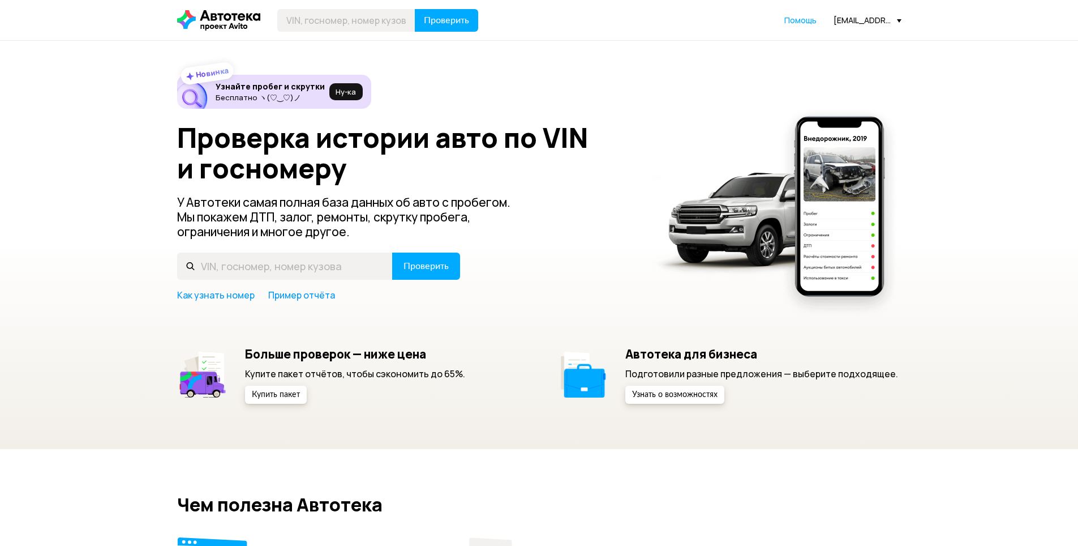
click at [880, 28] on div "Проверить Помощь [EMAIL_ADDRESS][PERSON_NAME][DOMAIN_NAME]" at bounding box center [540, 20] width 736 height 23
click at [877, 21] on div "[EMAIL_ADDRESS][PERSON_NAME][DOMAIN_NAME]" at bounding box center [868, 20] width 68 height 11
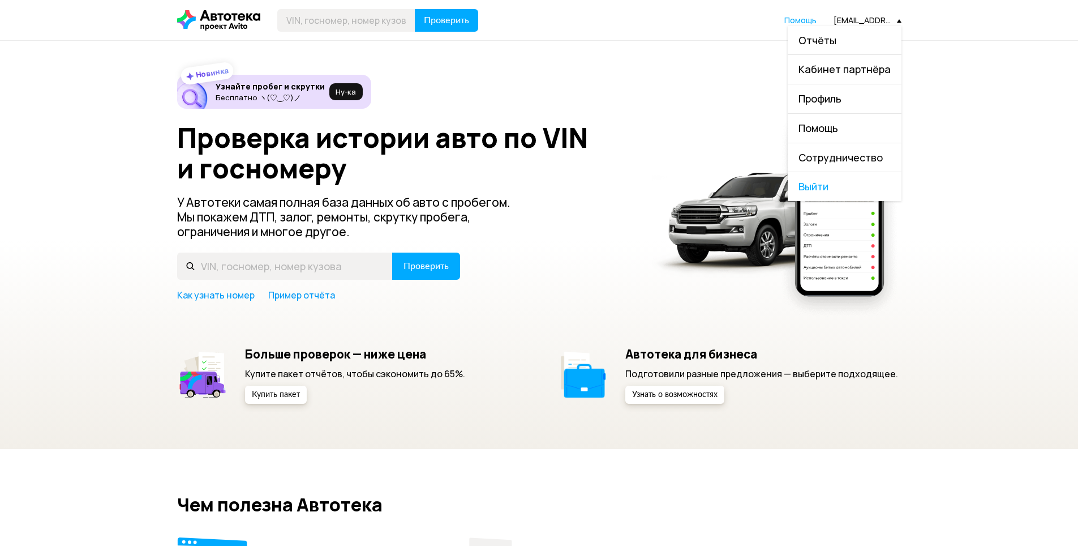
click at [847, 33] on link "Отчёты" at bounding box center [845, 40] width 114 height 29
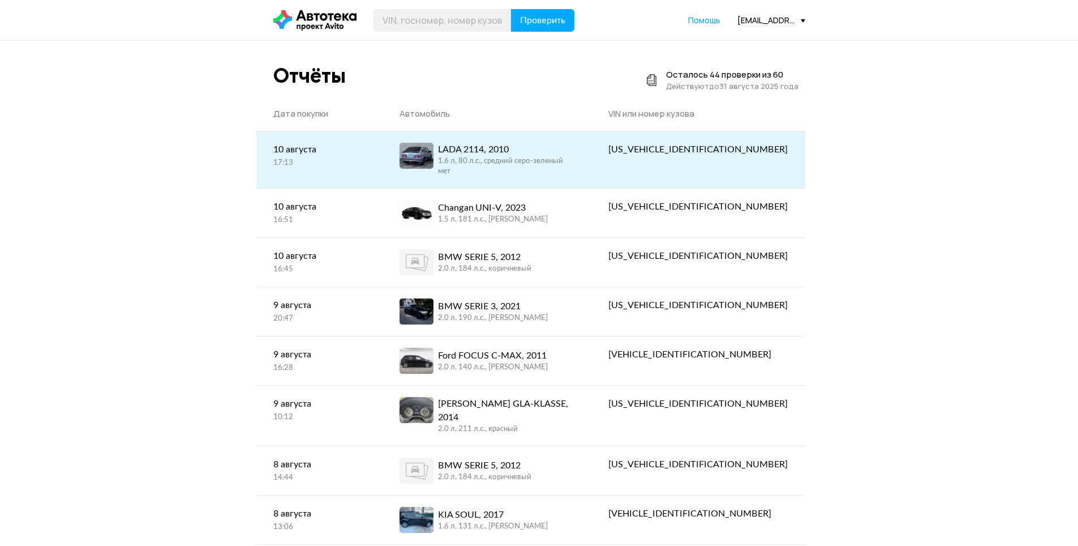
click at [530, 150] on div "LADA 2114, 2010" at bounding box center [506, 150] width 136 height 14
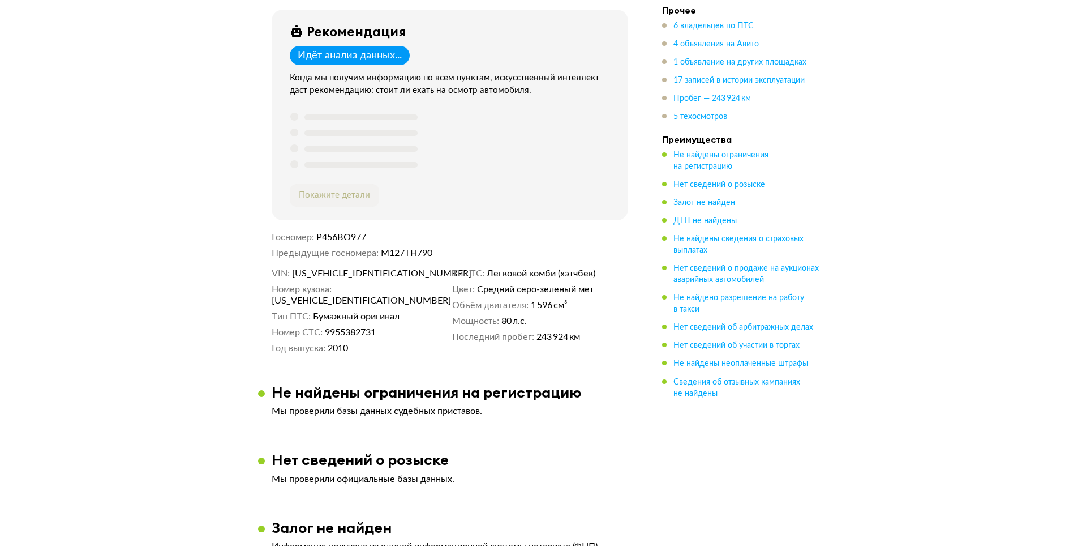
scroll to position [449, 0]
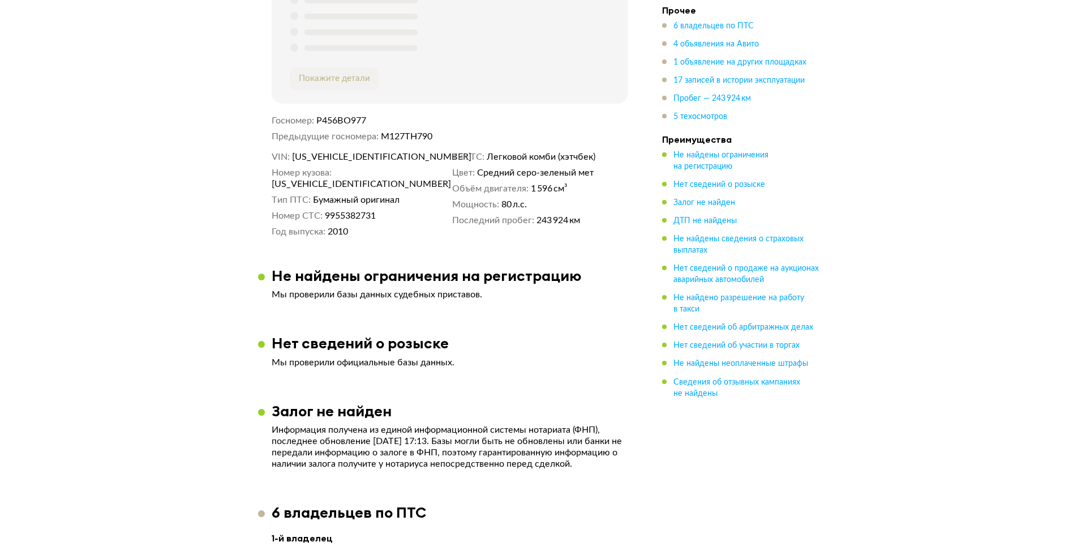
click at [371, 162] on span "[US_VEHICLE_IDENTIFICATION_NUMBER]" at bounding box center [357, 156] width 130 height 11
copy span "[US_VEHICLE_IDENTIFICATION_NUMBER]"
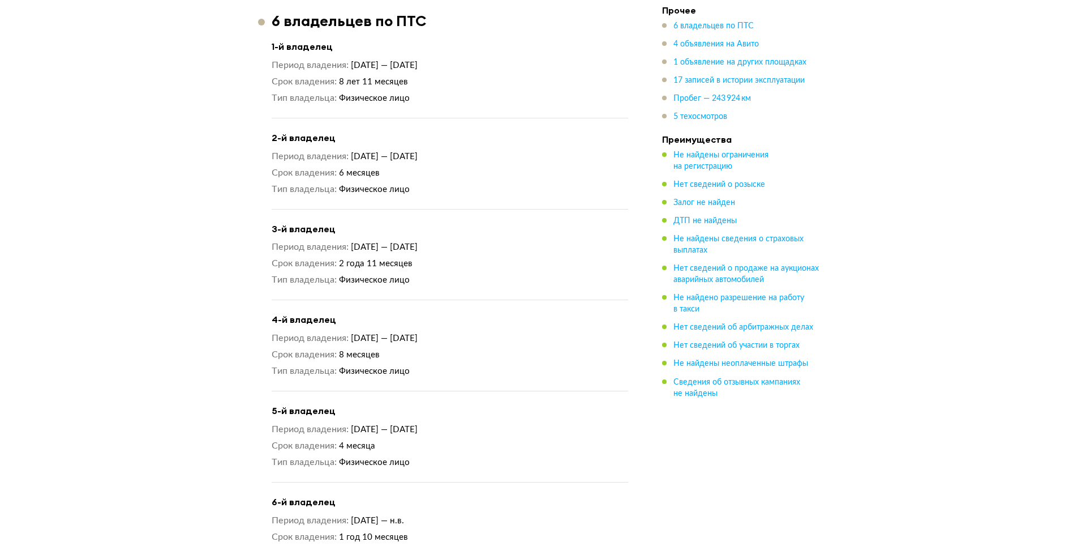
scroll to position [0, 0]
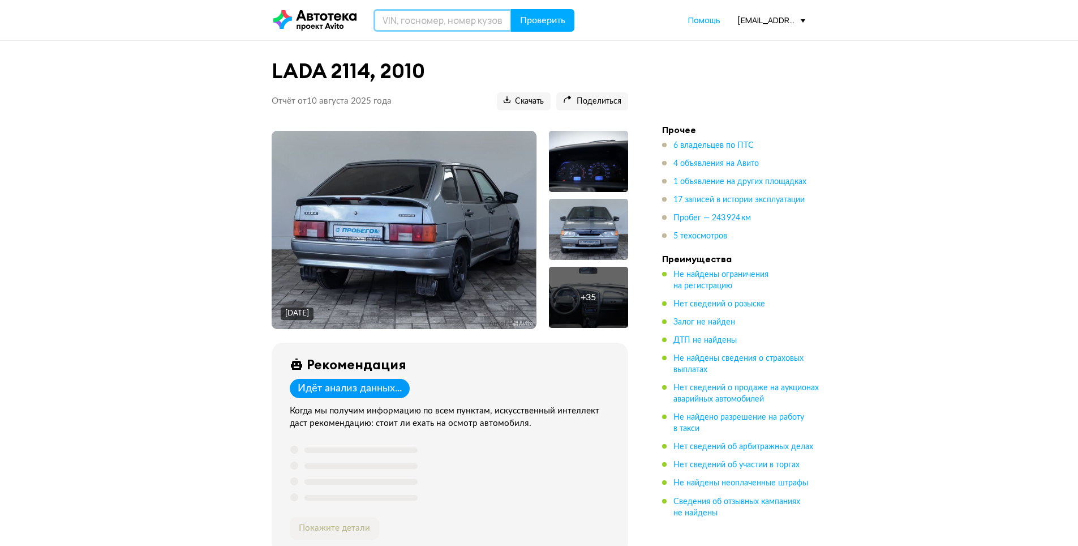
click at [389, 16] on input "text" at bounding box center [443, 20] width 138 height 23
type input "М816МК199"
click at [513, 20] on button "Проверить" at bounding box center [542, 20] width 63 height 23
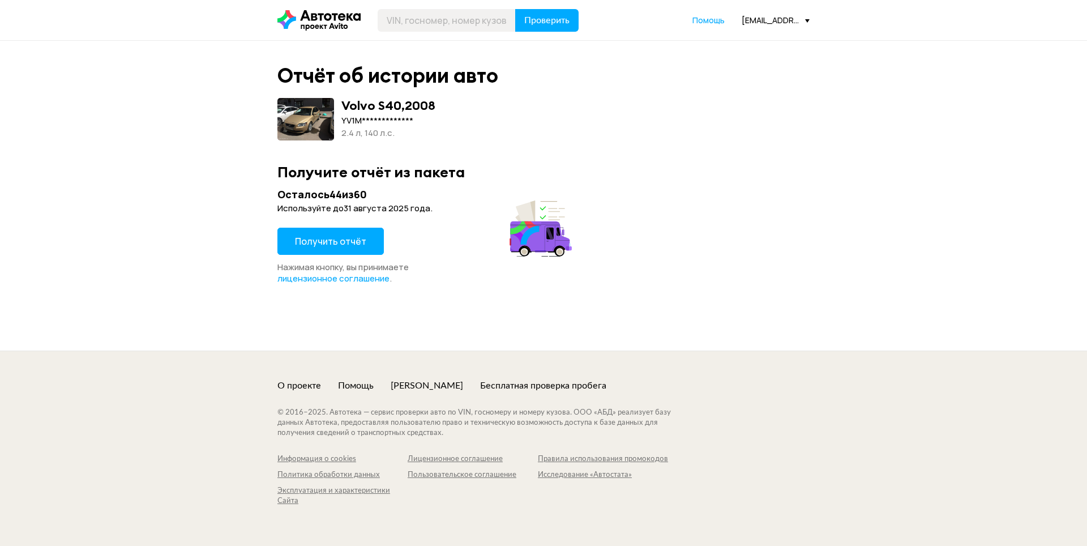
click at [348, 236] on span "Получить отчёт" at bounding box center [330, 241] width 71 height 12
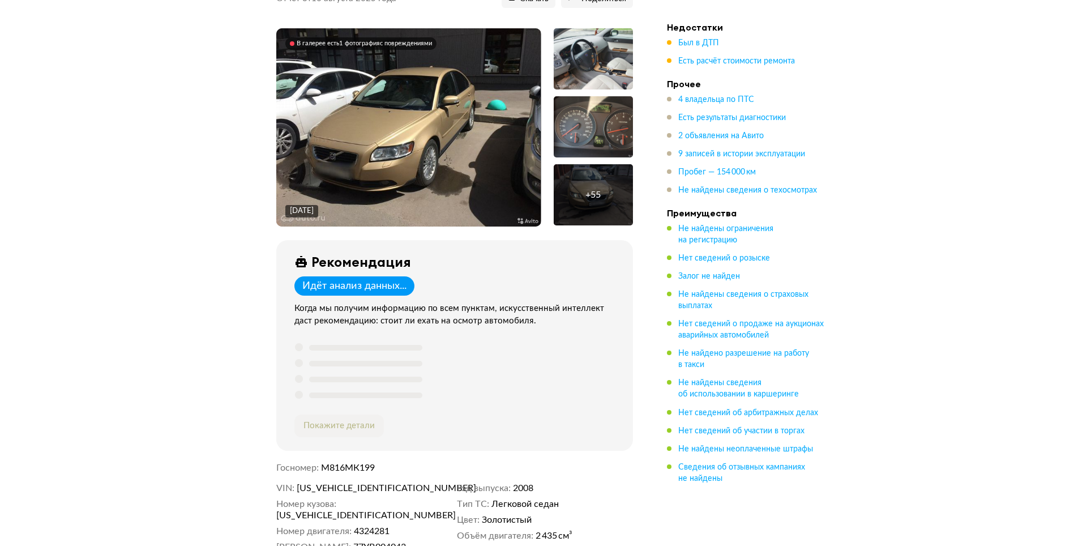
scroll to position [113, 0]
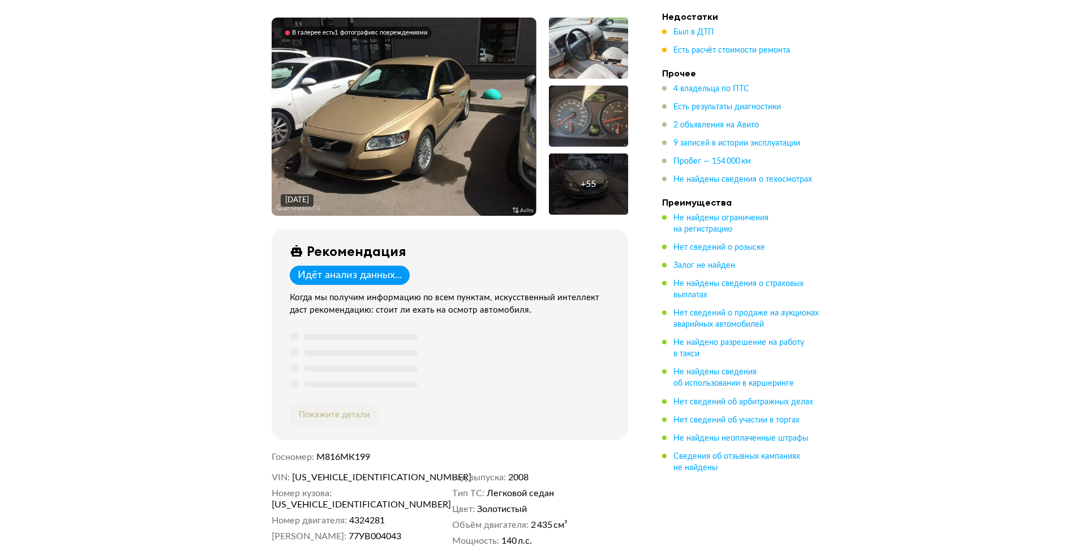
click at [368, 133] on img at bounding box center [404, 117] width 264 height 198
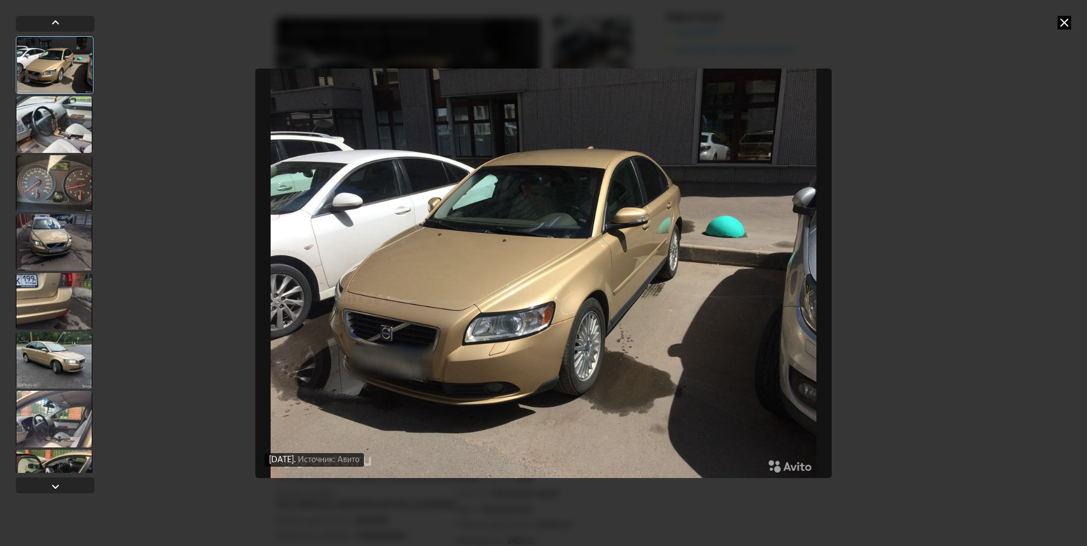
click at [88, 130] on div at bounding box center [54, 124] width 76 height 57
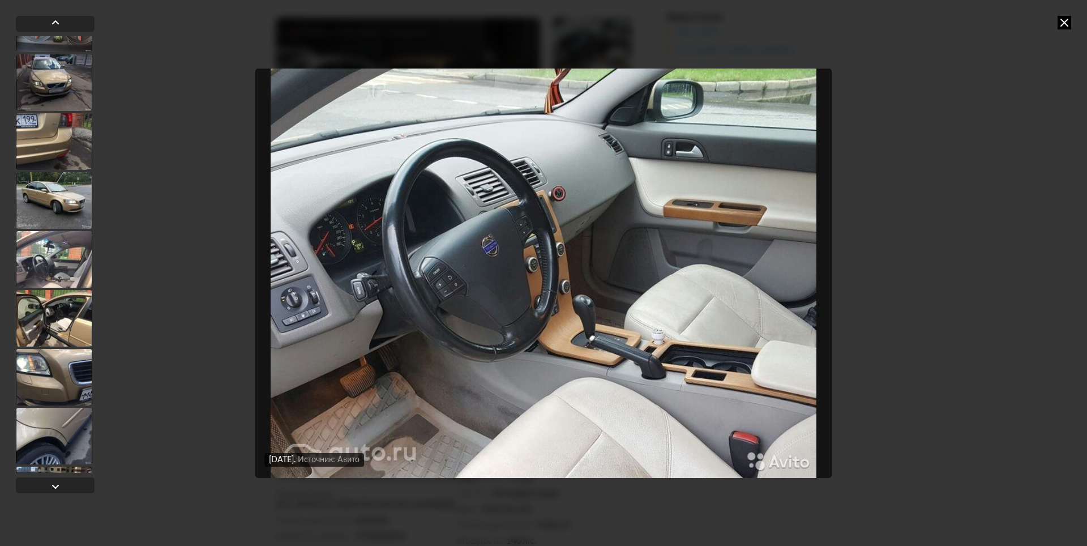
scroll to position [170, 0]
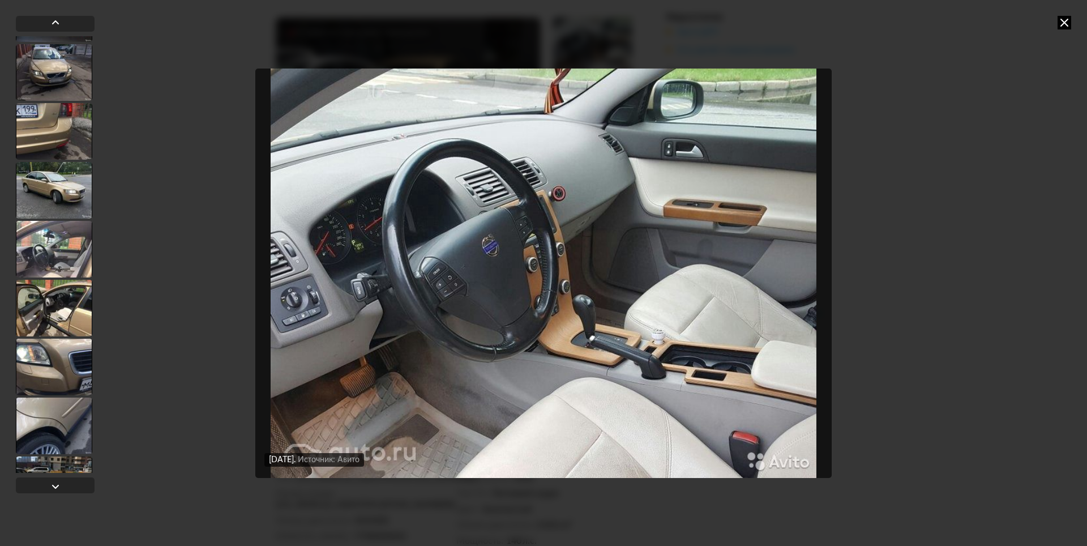
click at [52, 245] on div at bounding box center [54, 249] width 76 height 57
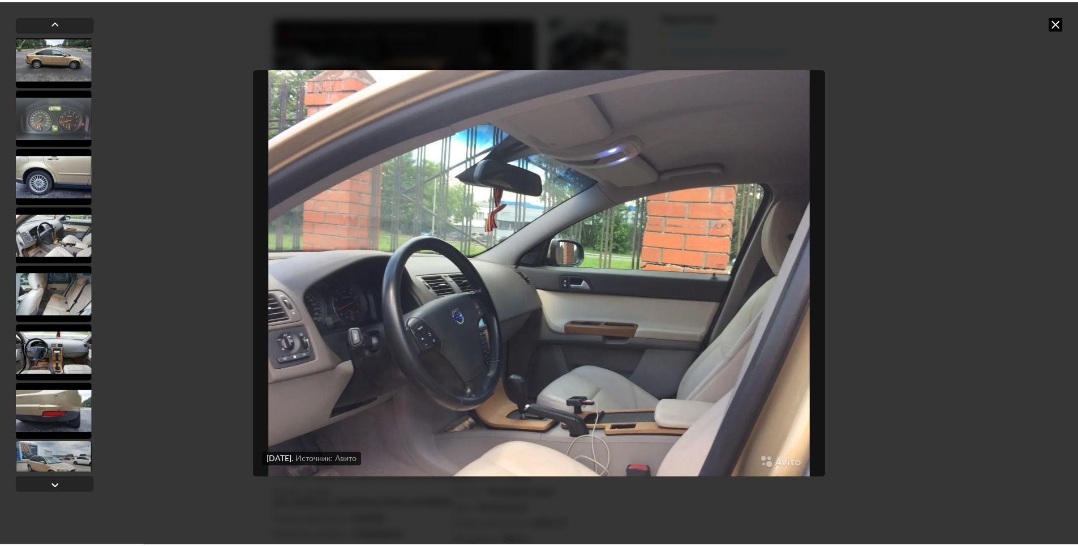
scroll to position [1414, 0]
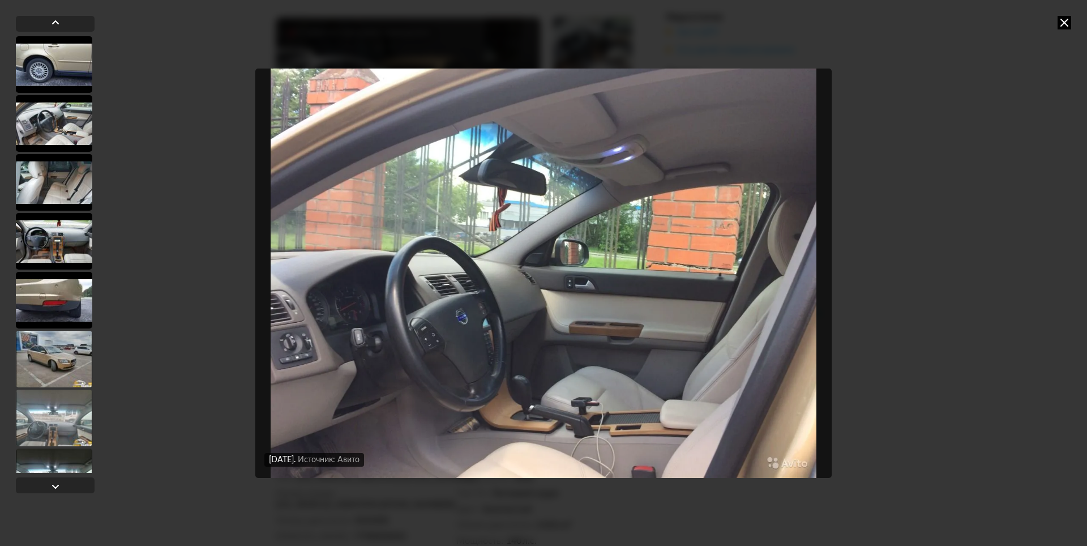
click at [1061, 27] on icon at bounding box center [1064, 23] width 14 height 14
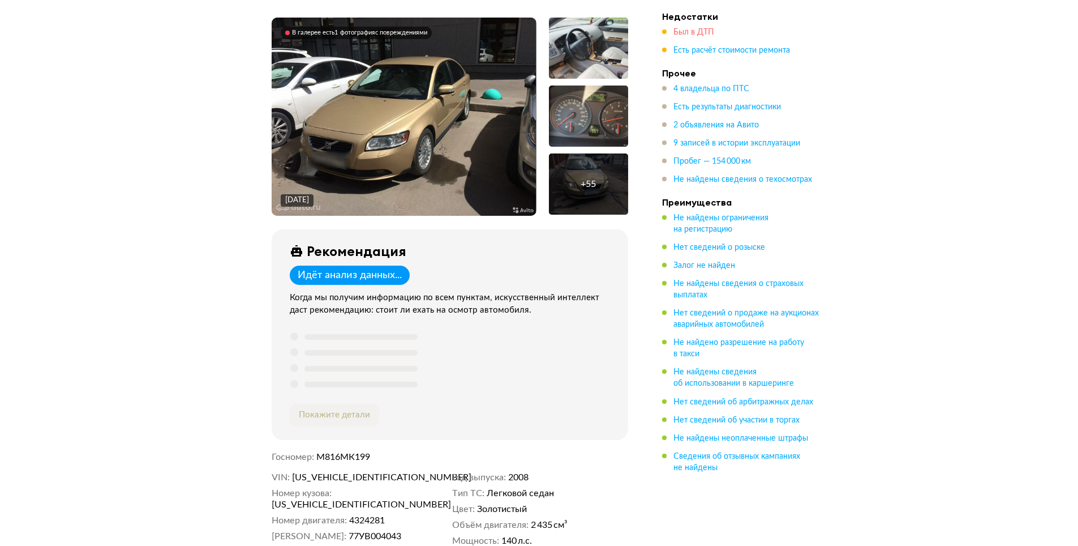
click at [692, 28] on span "Был в ДТП" at bounding box center [694, 32] width 41 height 8
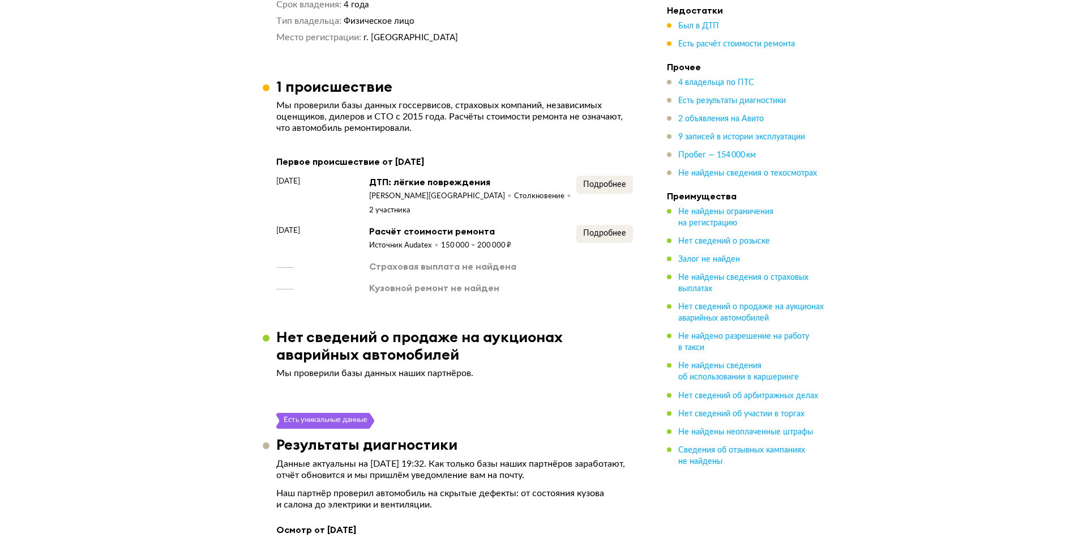
scroll to position [1339, 0]
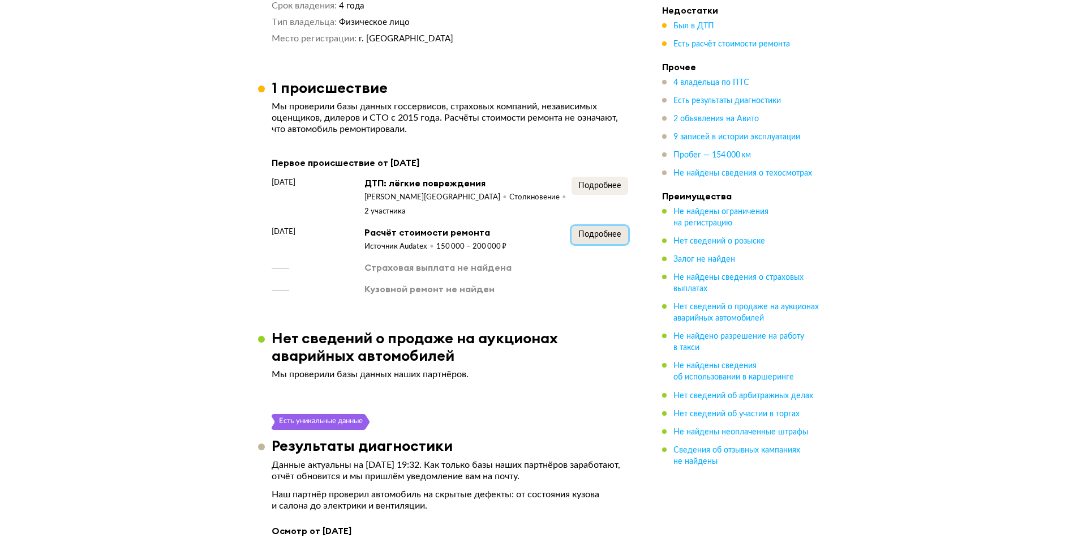
click at [595, 230] on span "Подробнее" at bounding box center [599, 234] width 43 height 8
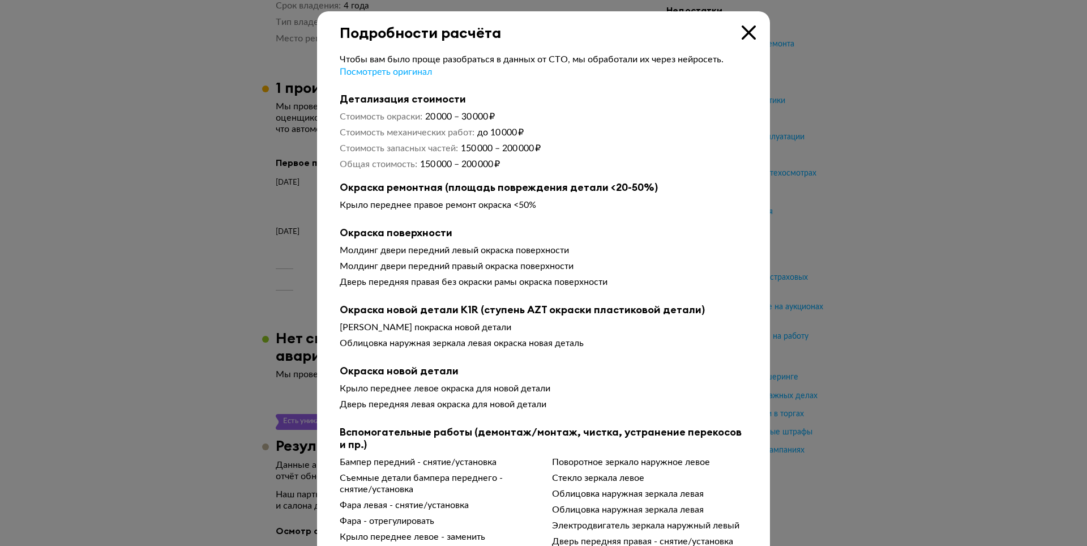
drag, startPoint x: 469, startPoint y: 165, endPoint x: 478, endPoint y: 168, distance: 9.3
click at [477, 167] on span "150 000 – 200 000 ₽" at bounding box center [460, 164] width 80 height 9
click at [493, 181] on div "Чтобы вам было проще разобраться в данных от СТО, мы обработали их через нейрос…" at bounding box center [544, 447] width 408 height 786
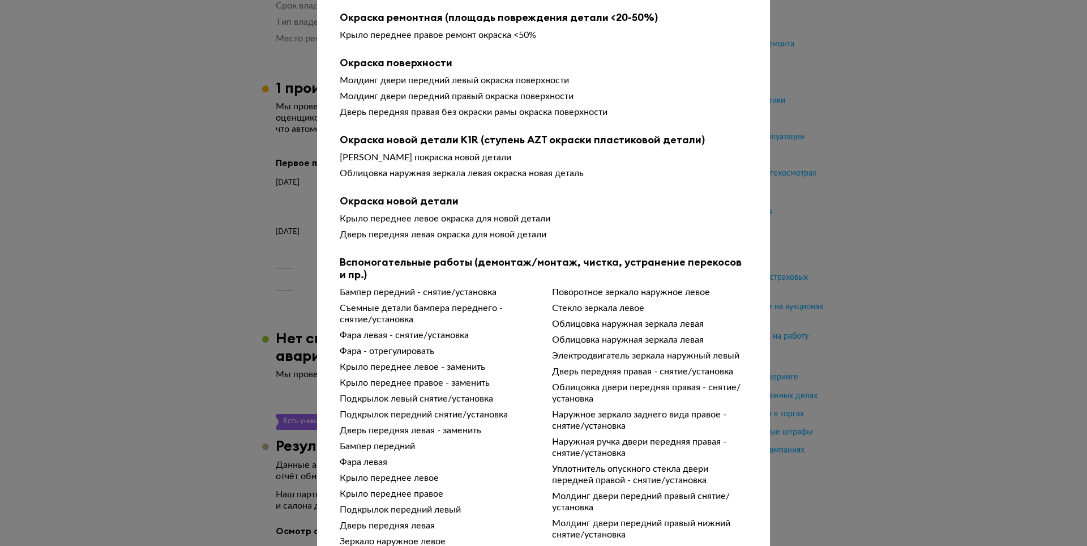
scroll to position [320, 0]
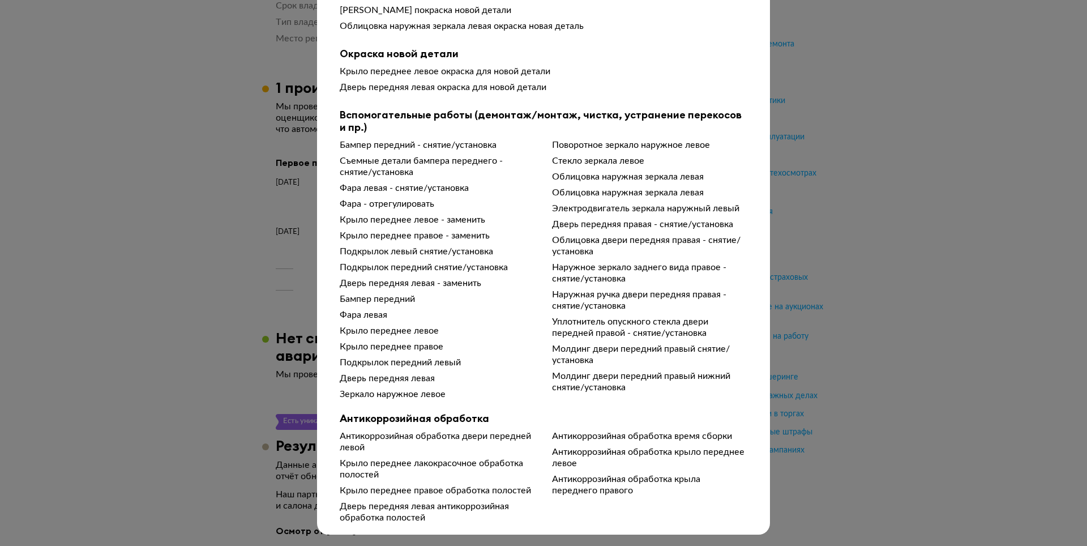
click at [182, 327] on div "Подробности расчёта Чтобы вам было проще разобраться в данных от СТО, мы обрабо…" at bounding box center [543, 273] width 1087 height 546
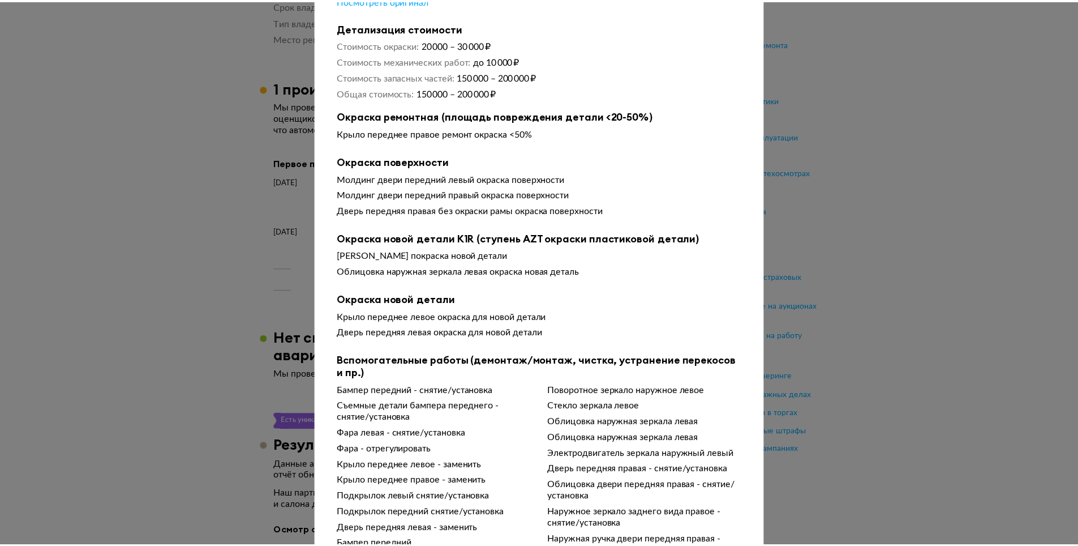
scroll to position [0, 0]
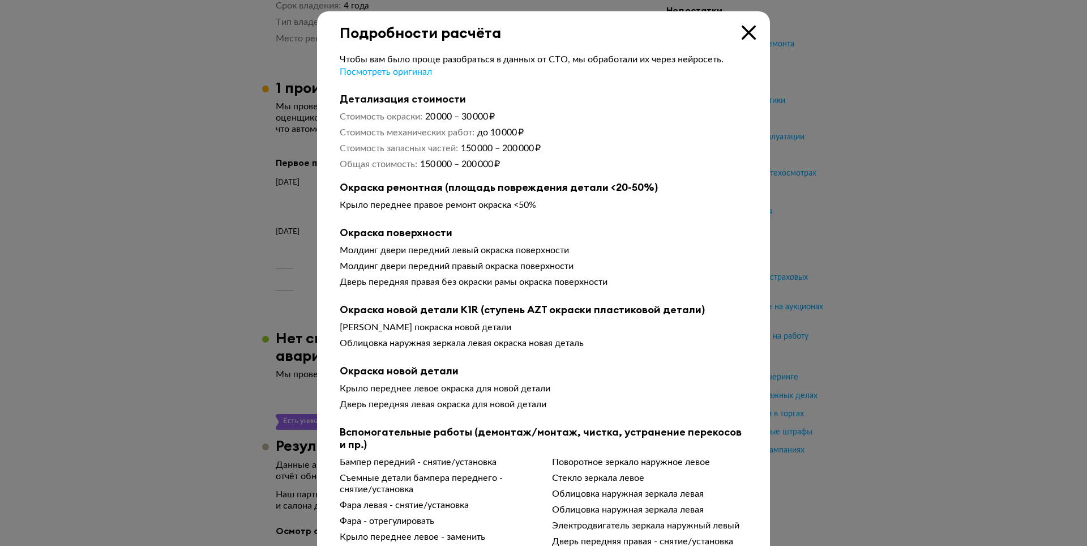
click at [742, 31] on icon at bounding box center [749, 32] width 14 height 14
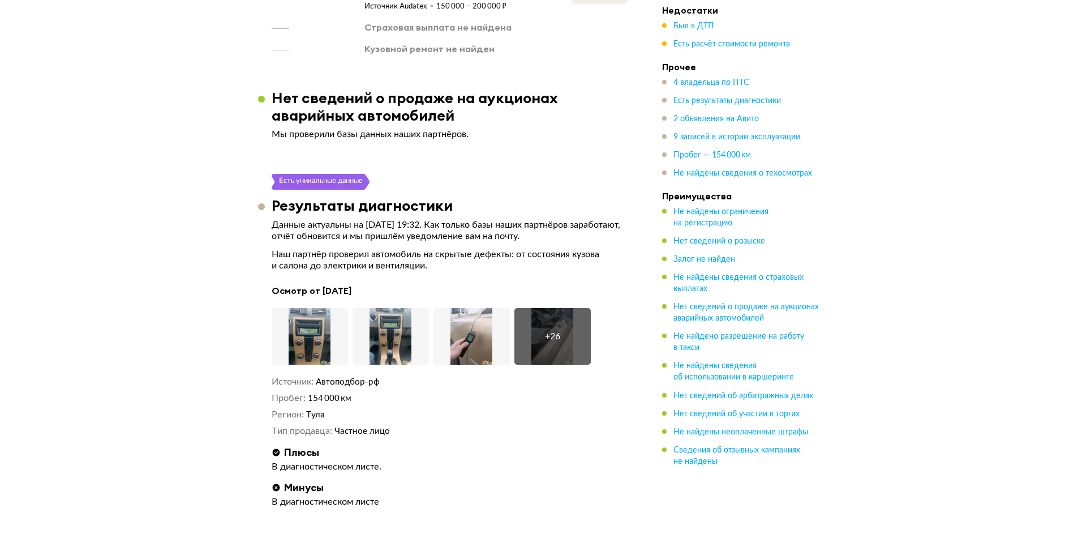
scroll to position [1678, 0]
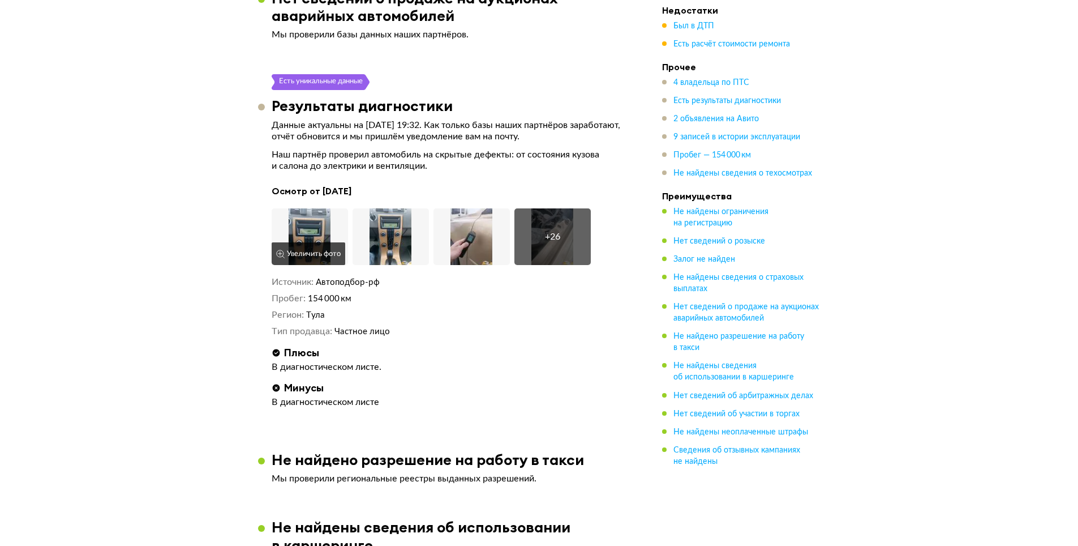
click at [298, 219] on img at bounding box center [310, 236] width 76 height 57
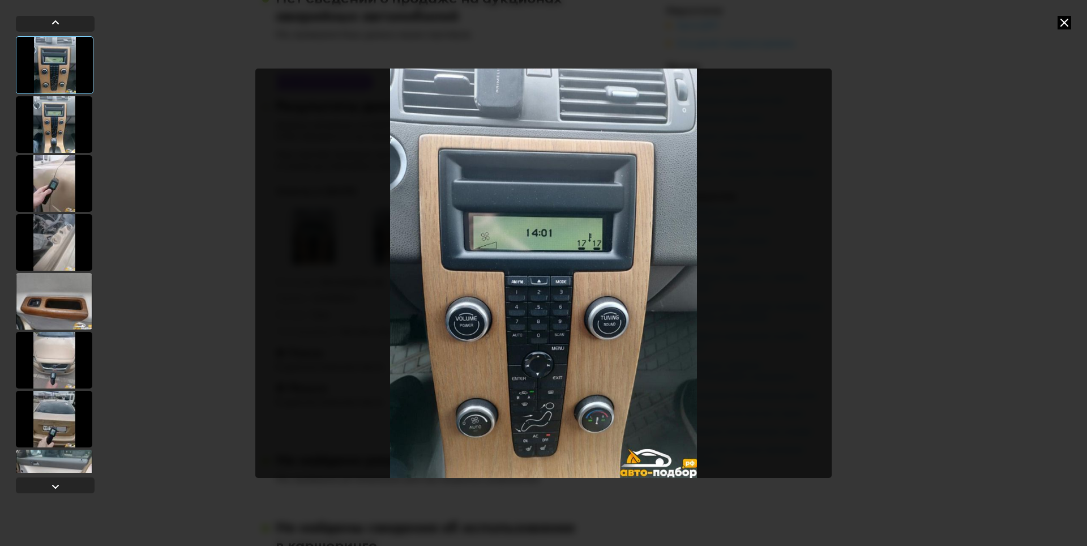
click at [45, 193] on div at bounding box center [54, 183] width 76 height 57
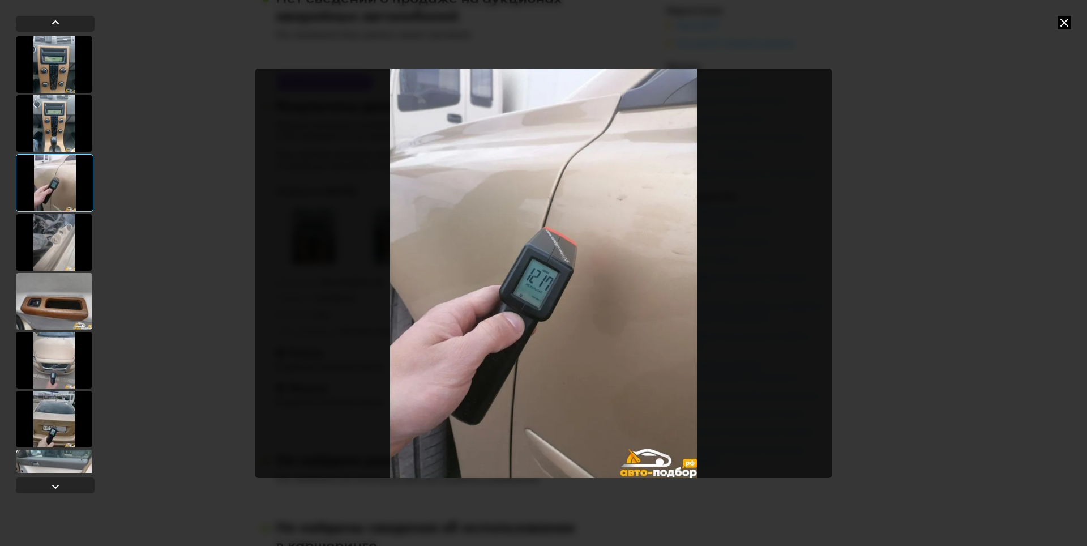
click at [1061, 23] on icon at bounding box center [1064, 23] width 14 height 14
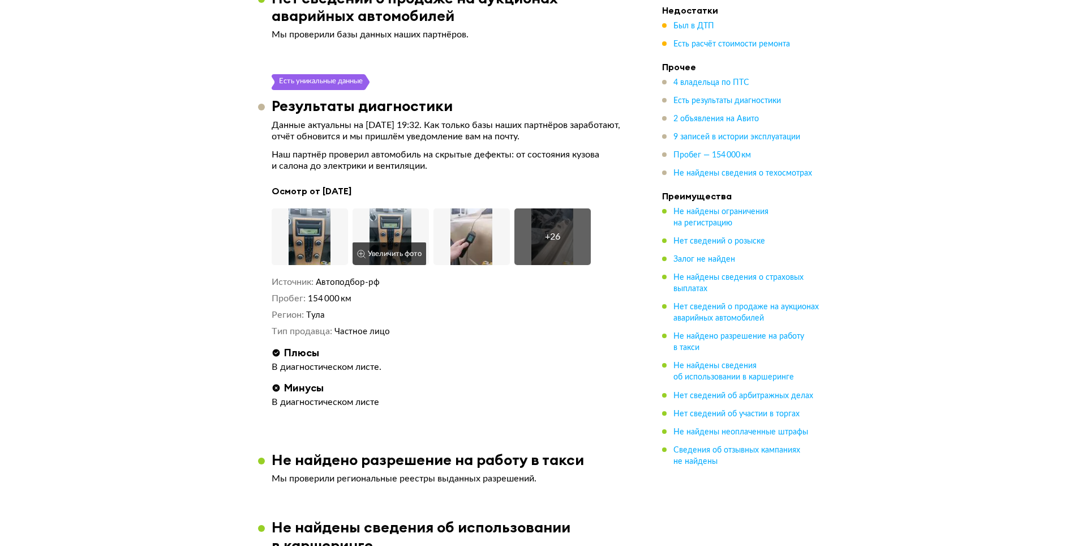
click at [398, 221] on img at bounding box center [391, 236] width 76 height 57
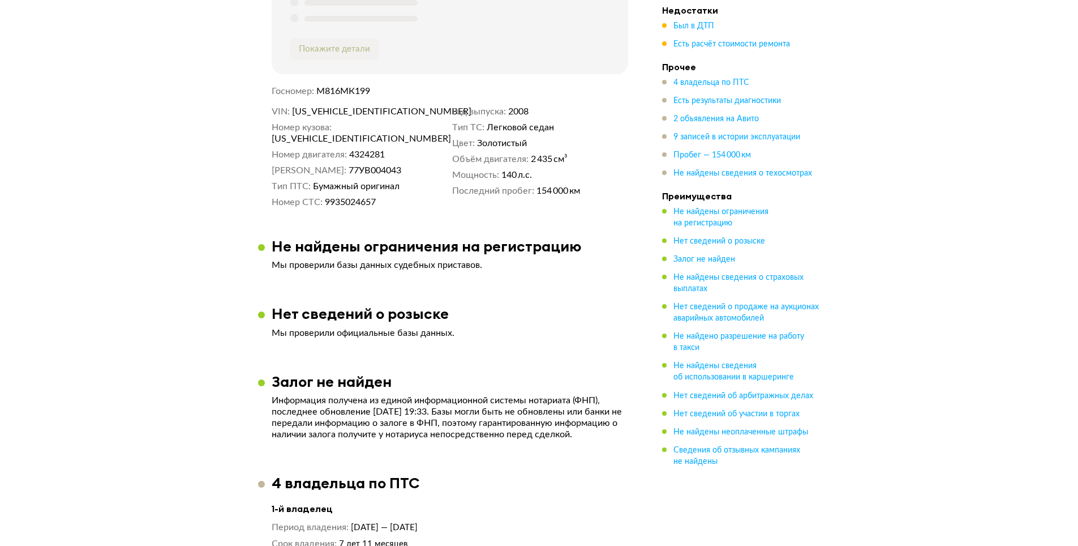
scroll to position [509, 0]
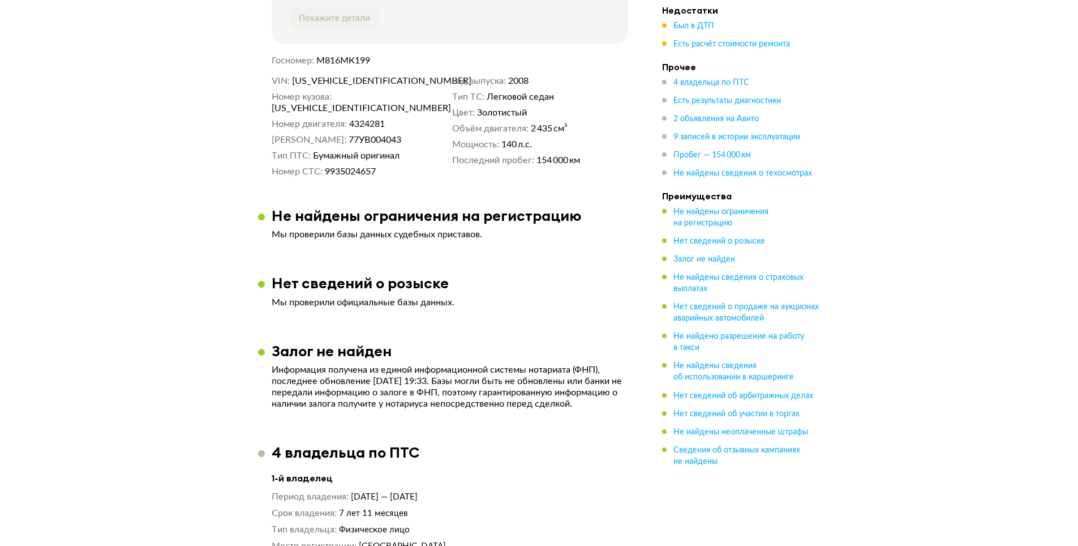
click at [356, 79] on span "[US_VEHICLE_IDENTIFICATION_NUMBER]" at bounding box center [357, 80] width 130 height 11
click at [354, 84] on span "[US_VEHICLE_IDENTIFICATION_NUMBER]" at bounding box center [357, 80] width 130 height 11
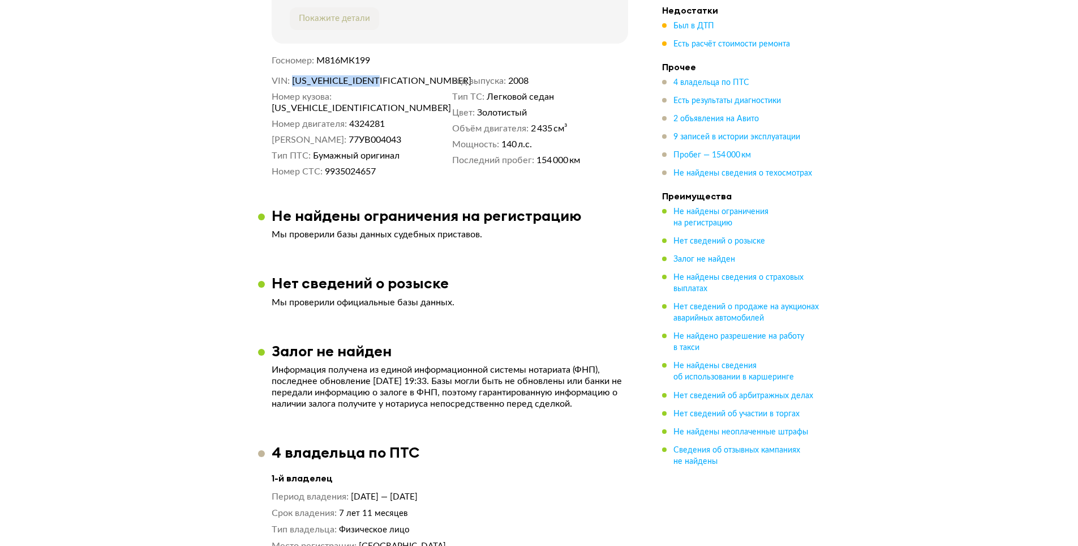
copy span "[US_VEHICLE_IDENTIFICATION_NUMBER]"
click at [418, 118] on dd "4324281" at bounding box center [398, 123] width 98 height 11
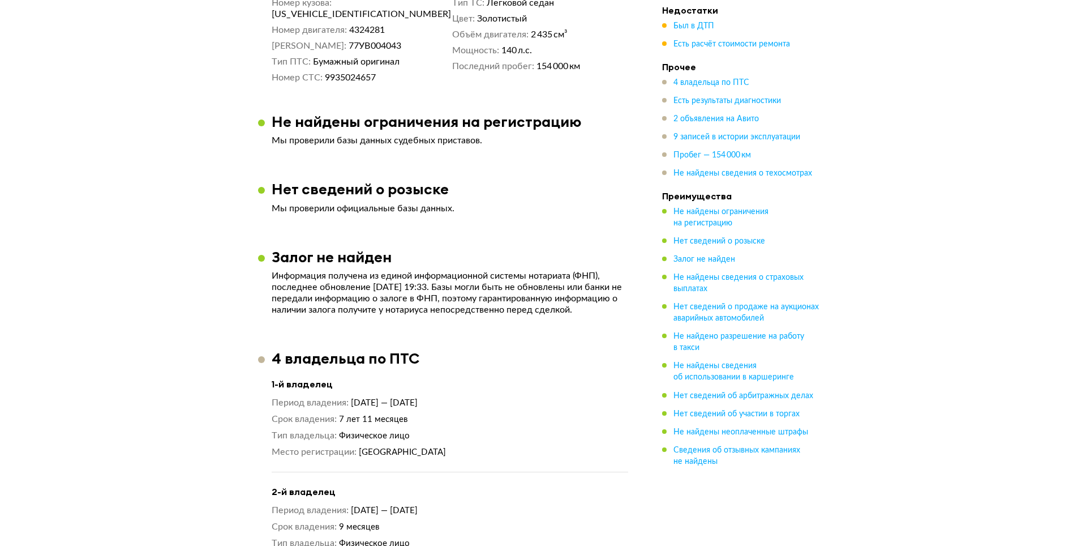
scroll to position [0, 0]
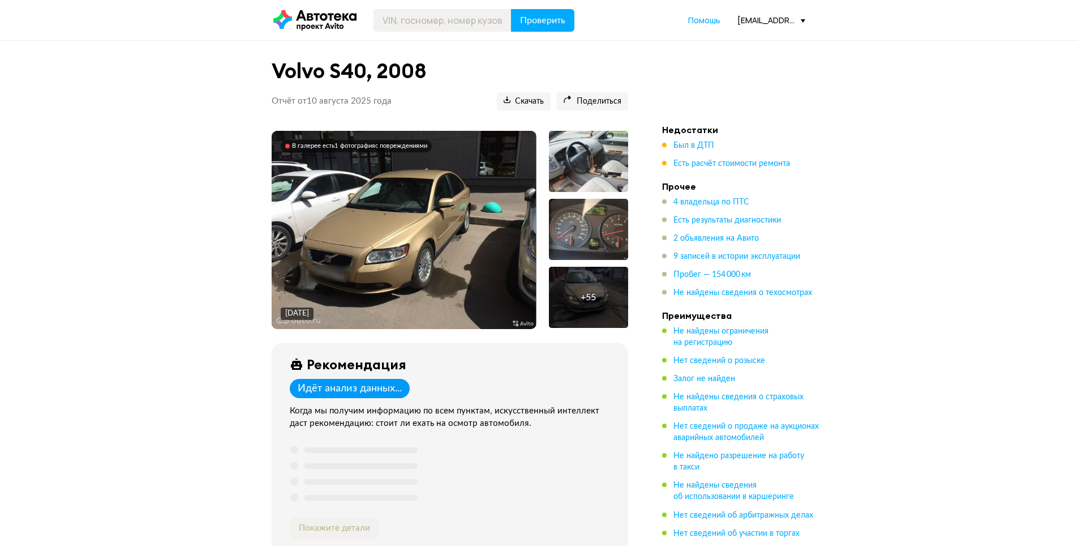
click at [412, 255] on img at bounding box center [404, 230] width 264 height 198
